Goal: Obtain resource: Download file/media

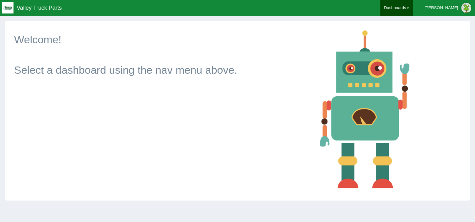
click at [413, 10] on link "Dashboards" at bounding box center [396, 8] width 33 height 16
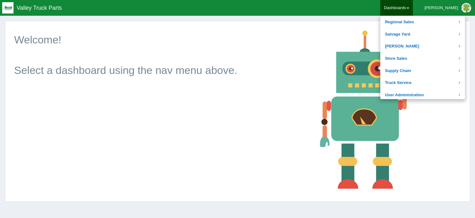
scroll to position [251, 0]
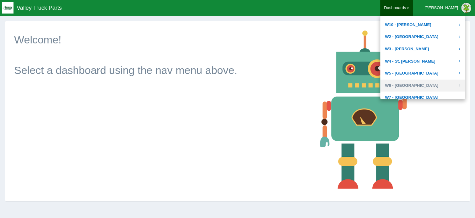
click at [422, 85] on link "W6 - [GEOGRAPHIC_DATA]" at bounding box center [422, 85] width 85 height 12
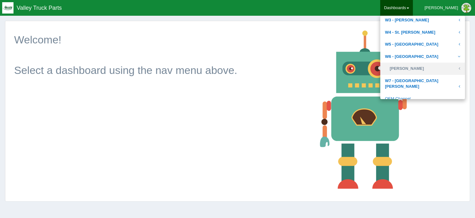
click at [418, 70] on link "[PERSON_NAME]" at bounding box center [422, 69] width 85 height 12
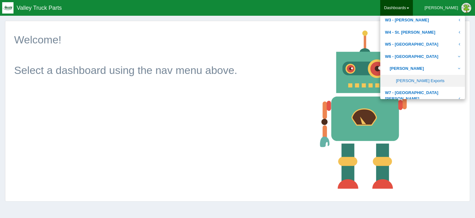
click at [418, 79] on link "[PERSON_NAME] Exports" at bounding box center [422, 81] width 85 height 12
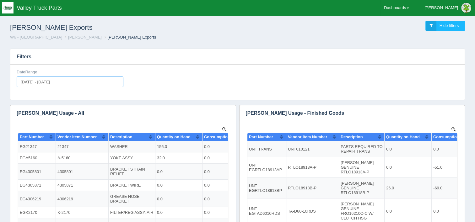
type input "[DATE]"
click at [85, 81] on input "2025-08-01 - 2025-08-31" at bounding box center [70, 82] width 107 height 11
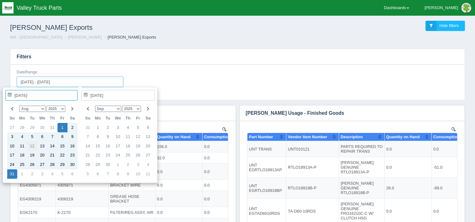
type input "2025-08-12"
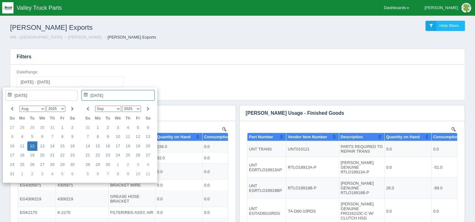
type input "2025-08-12 - 2025-08-12"
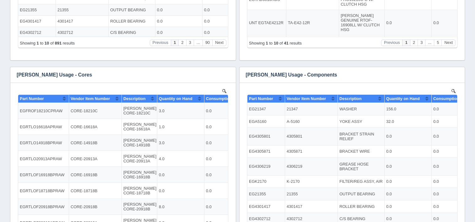
scroll to position [251, 0]
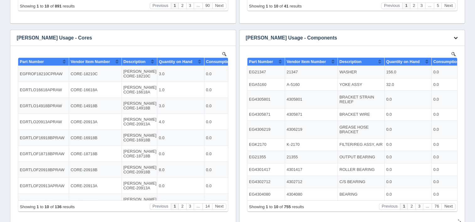
click at [455, 39] on icon "button" at bounding box center [456, 38] width 4 height 4
click at [455, 47] on link "Download CSV" at bounding box center [435, 47] width 50 height 9
